Goal: Information Seeking & Learning: Learn about a topic

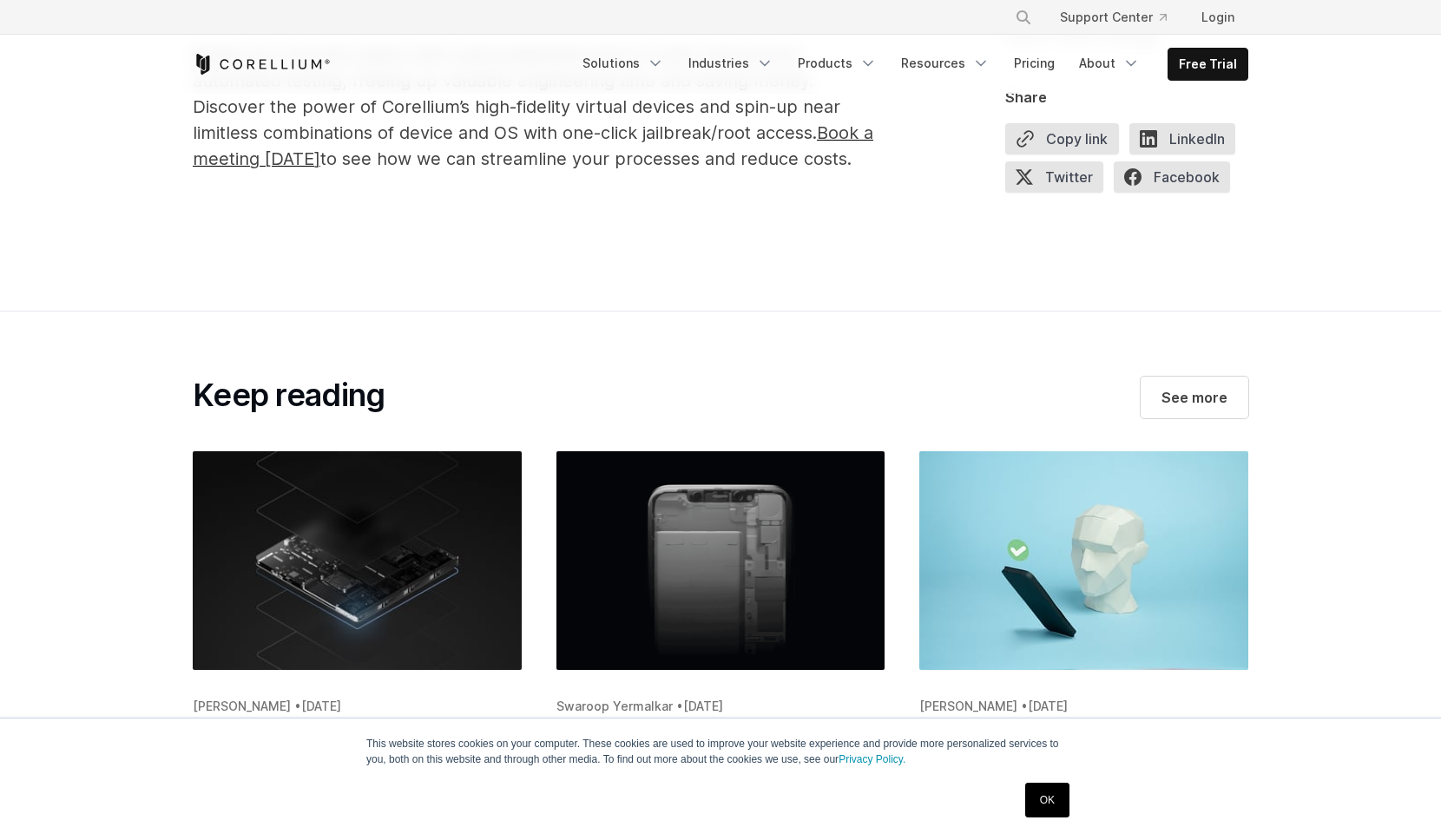
scroll to position [11890, 0]
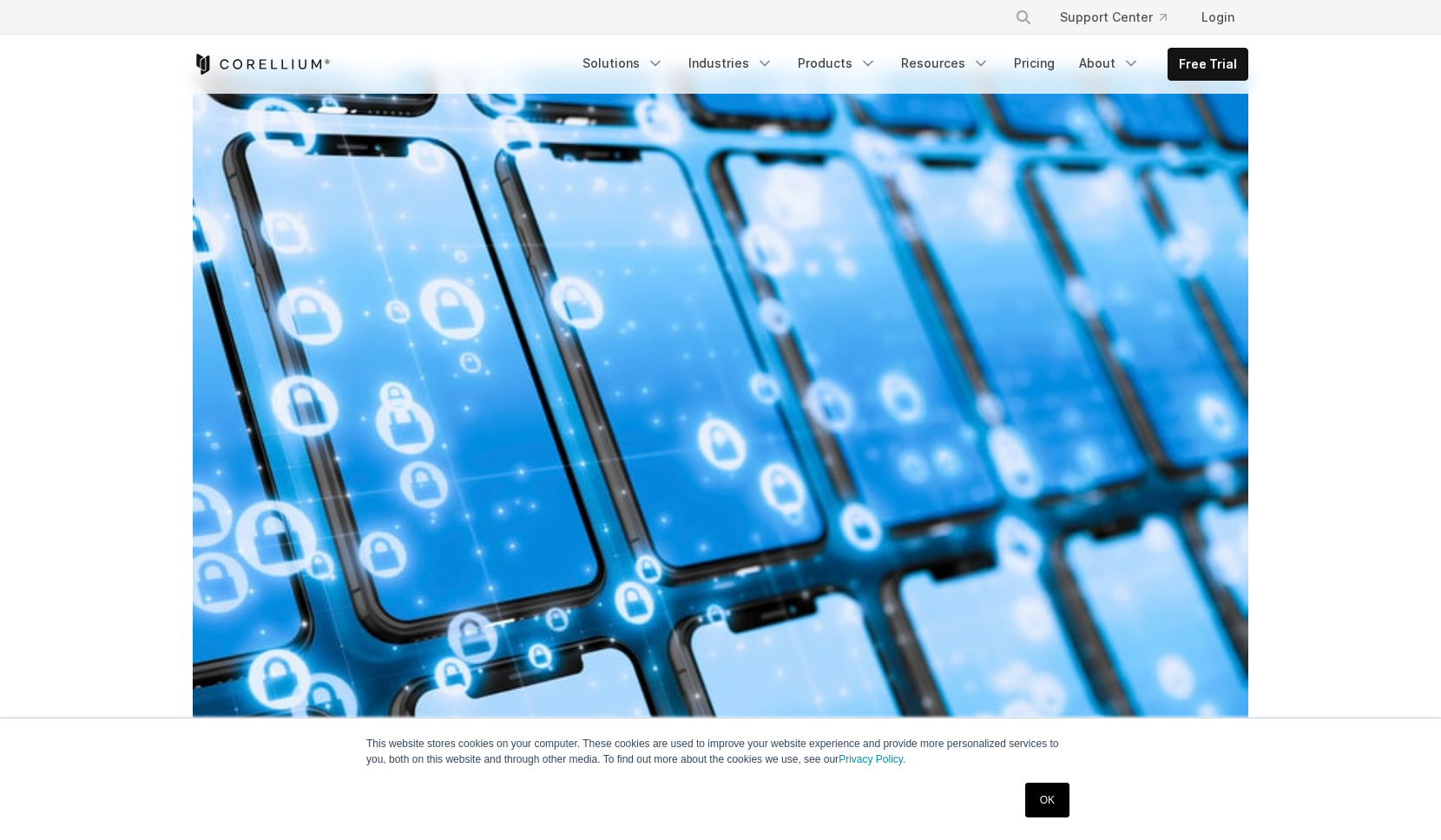
scroll to position [574, 0]
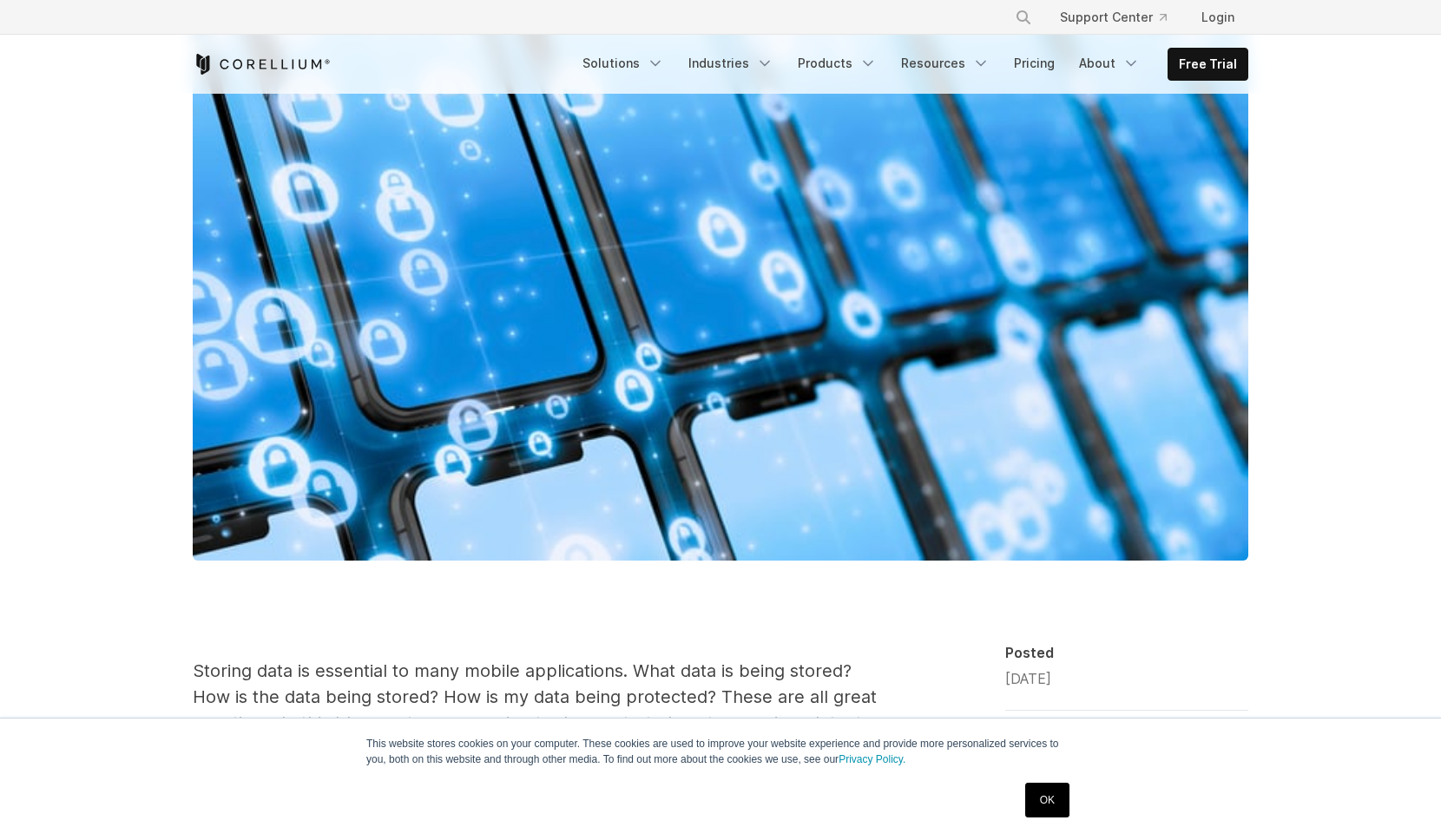
click at [1038, 791] on link "OK" at bounding box center [1047, 801] width 44 height 35
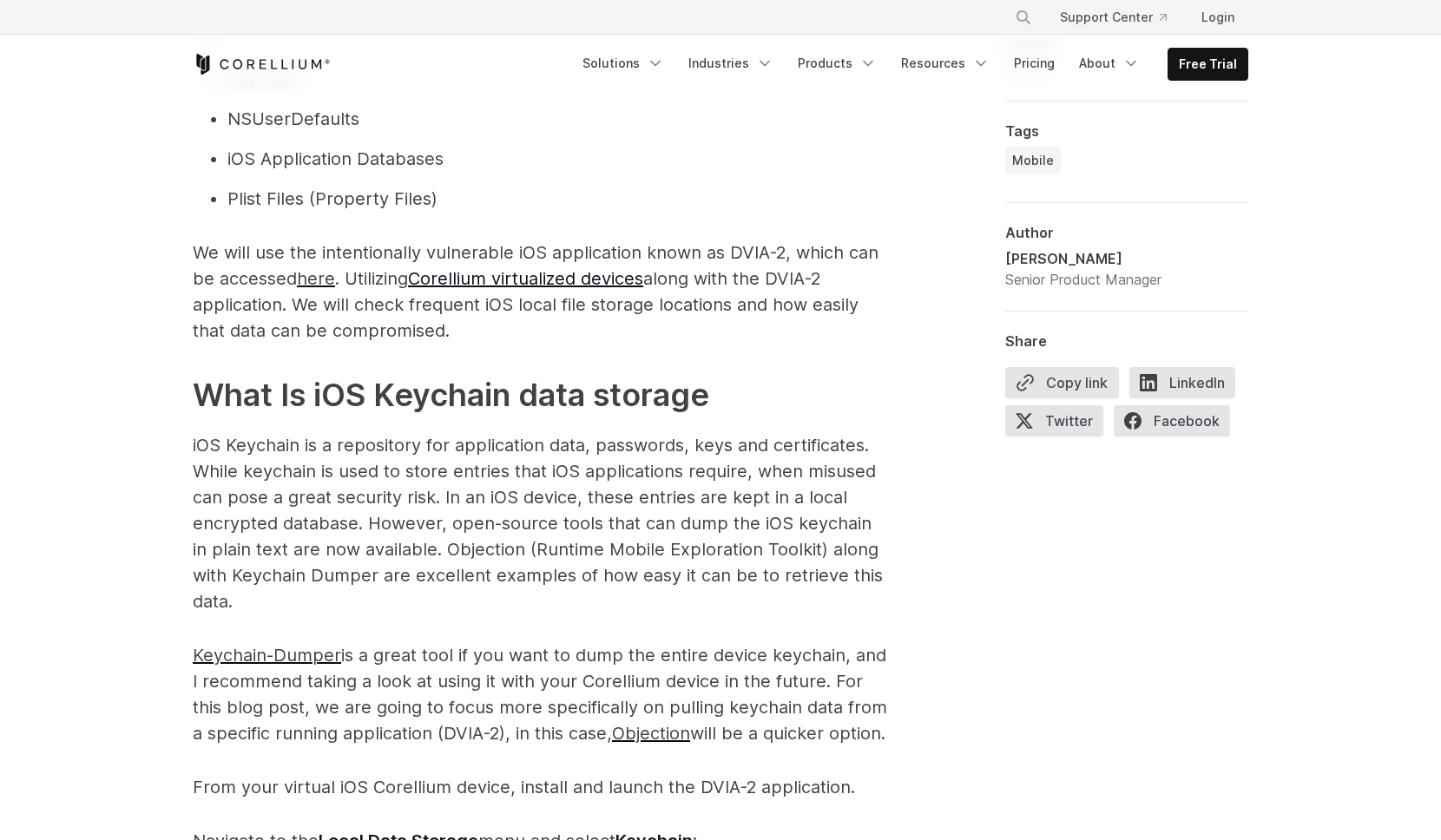
scroll to position [1410, 0]
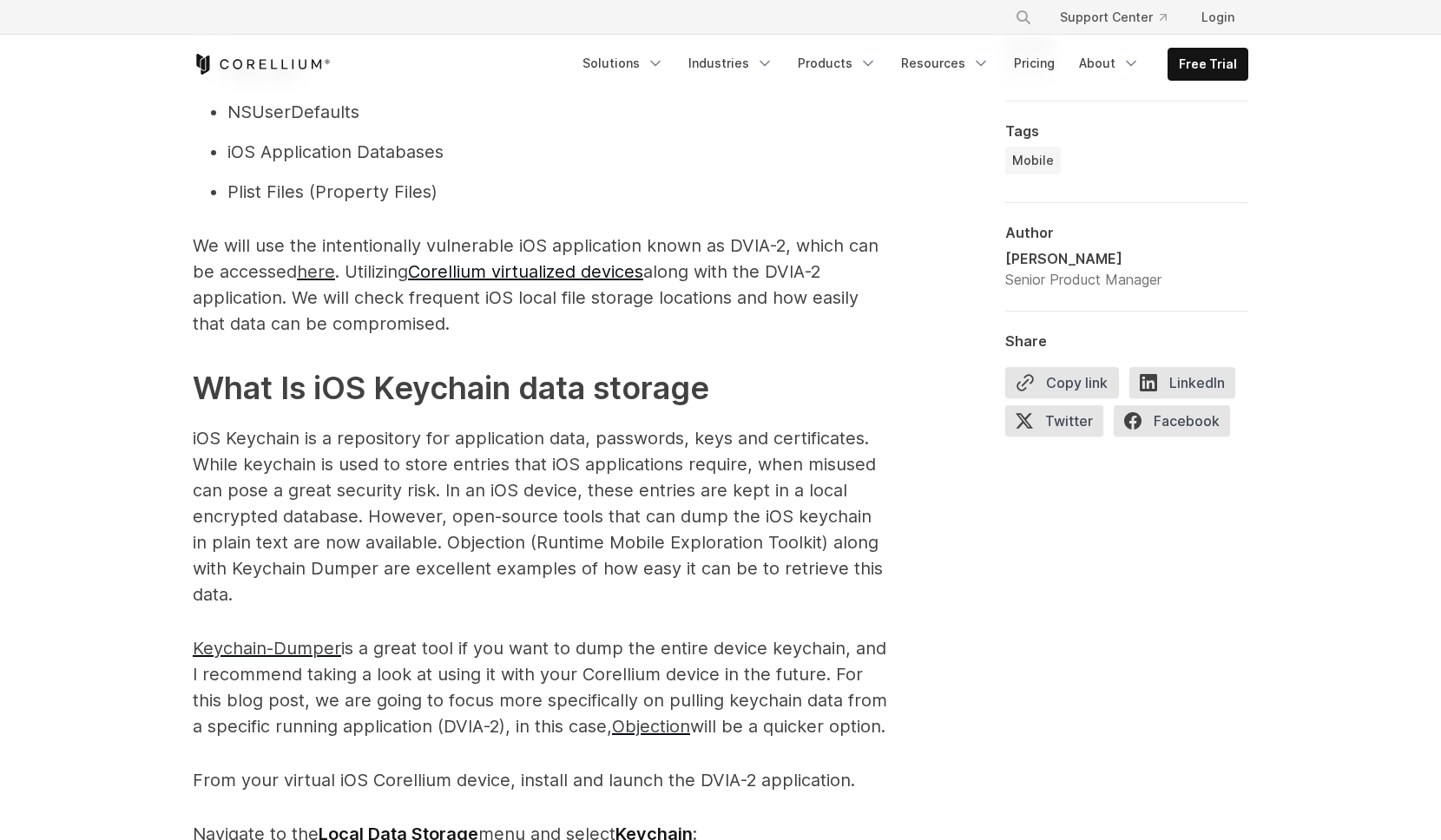
click at [850, 372] on h2 "What Is iOS Keychain data storage" at bounding box center [540, 388] width 695 height 47
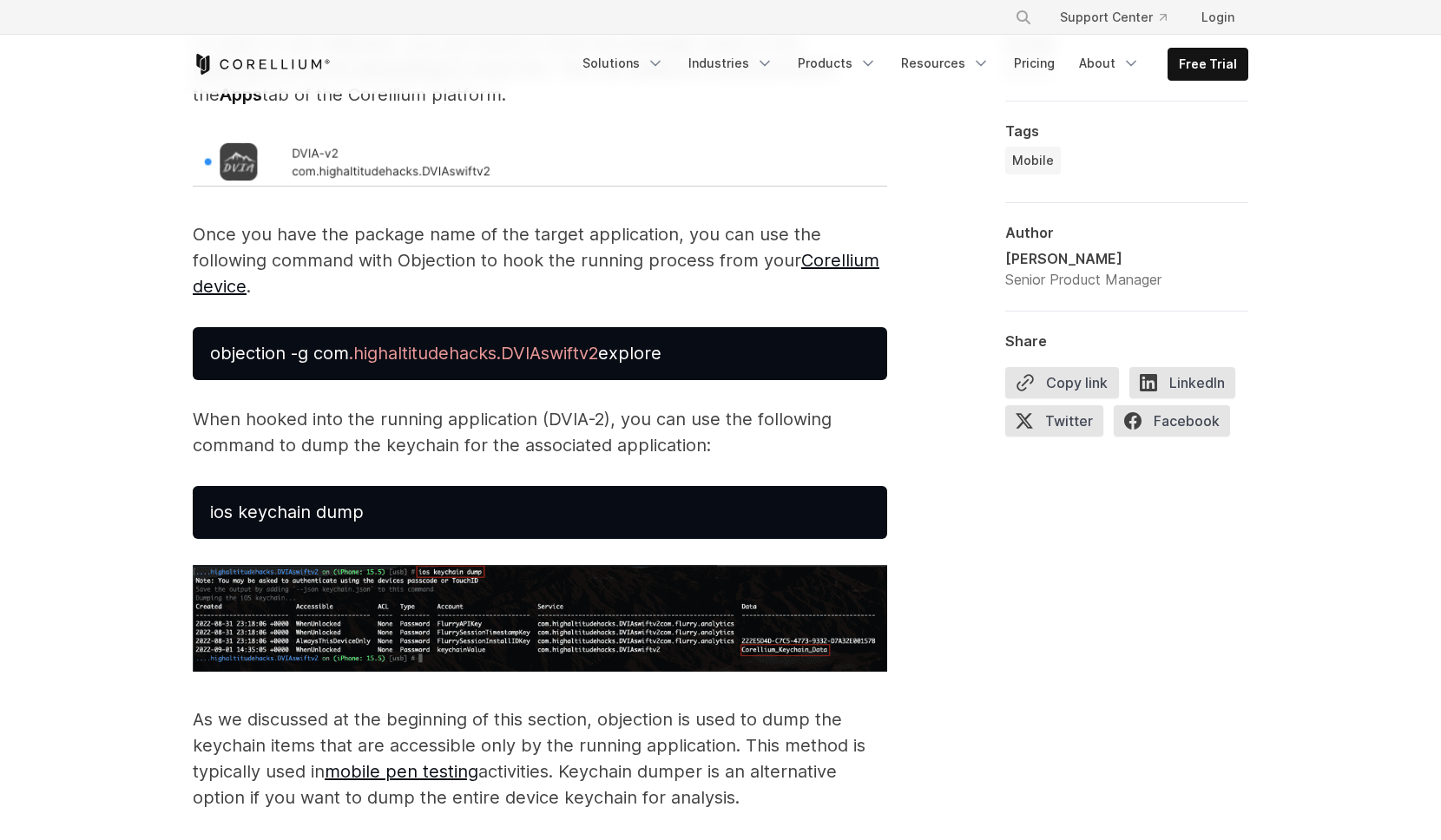
scroll to position [3326, 0]
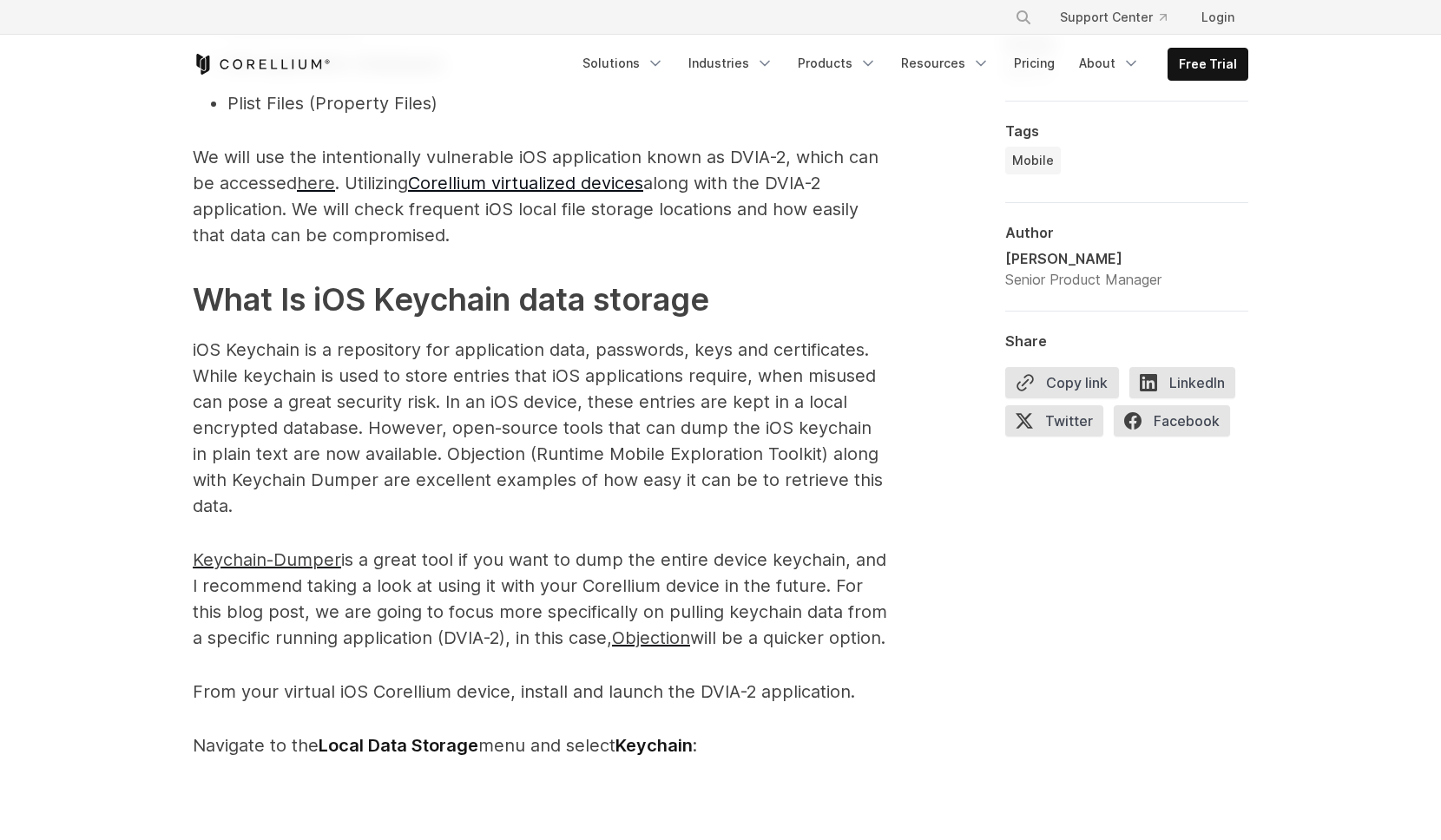
scroll to position [0, 0]
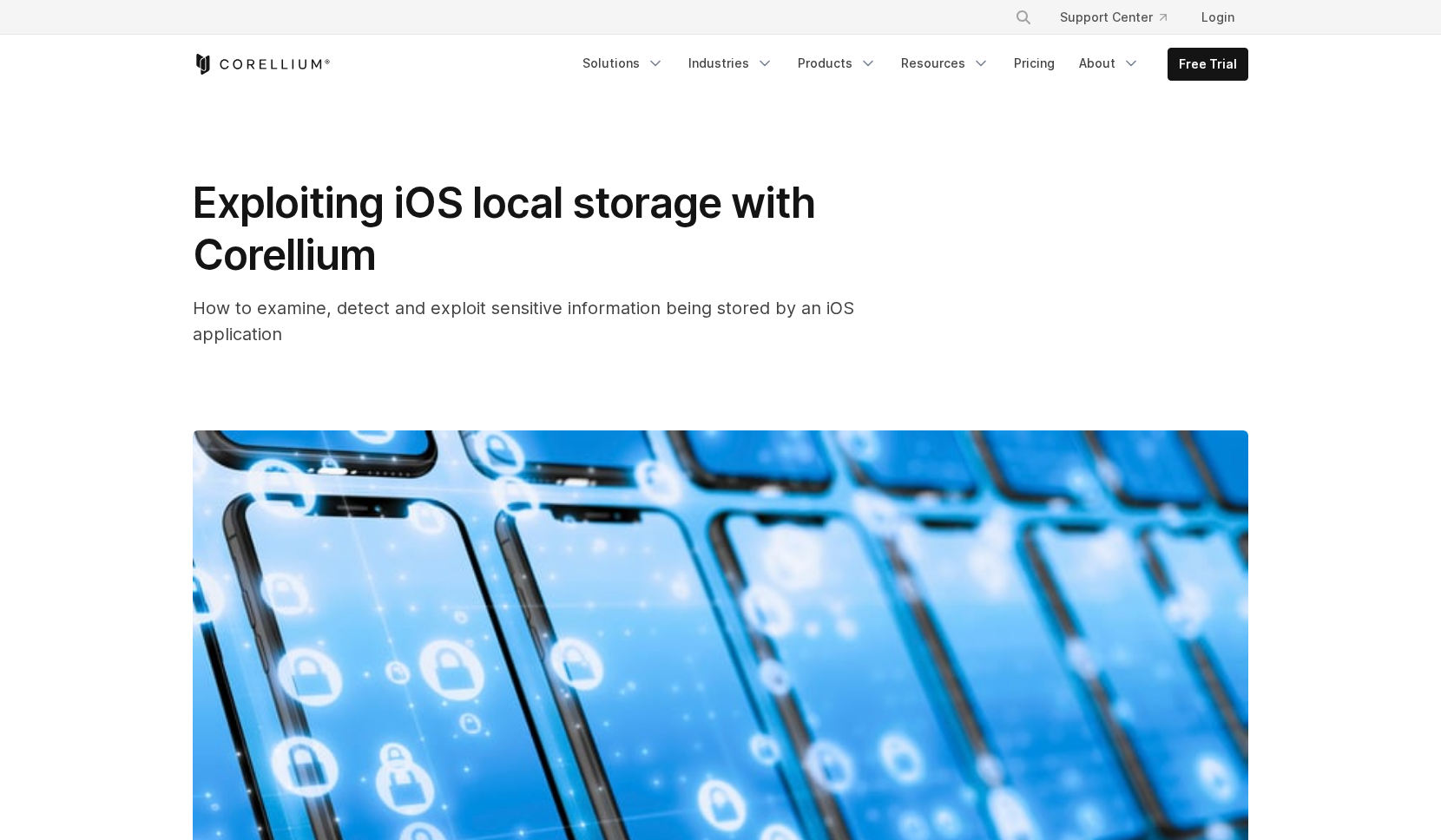
click at [1213, 259] on div "Exploiting iOS local storage with Corellium How to examine, detect and exploit …" at bounding box center [721, 263] width 1056 height 170
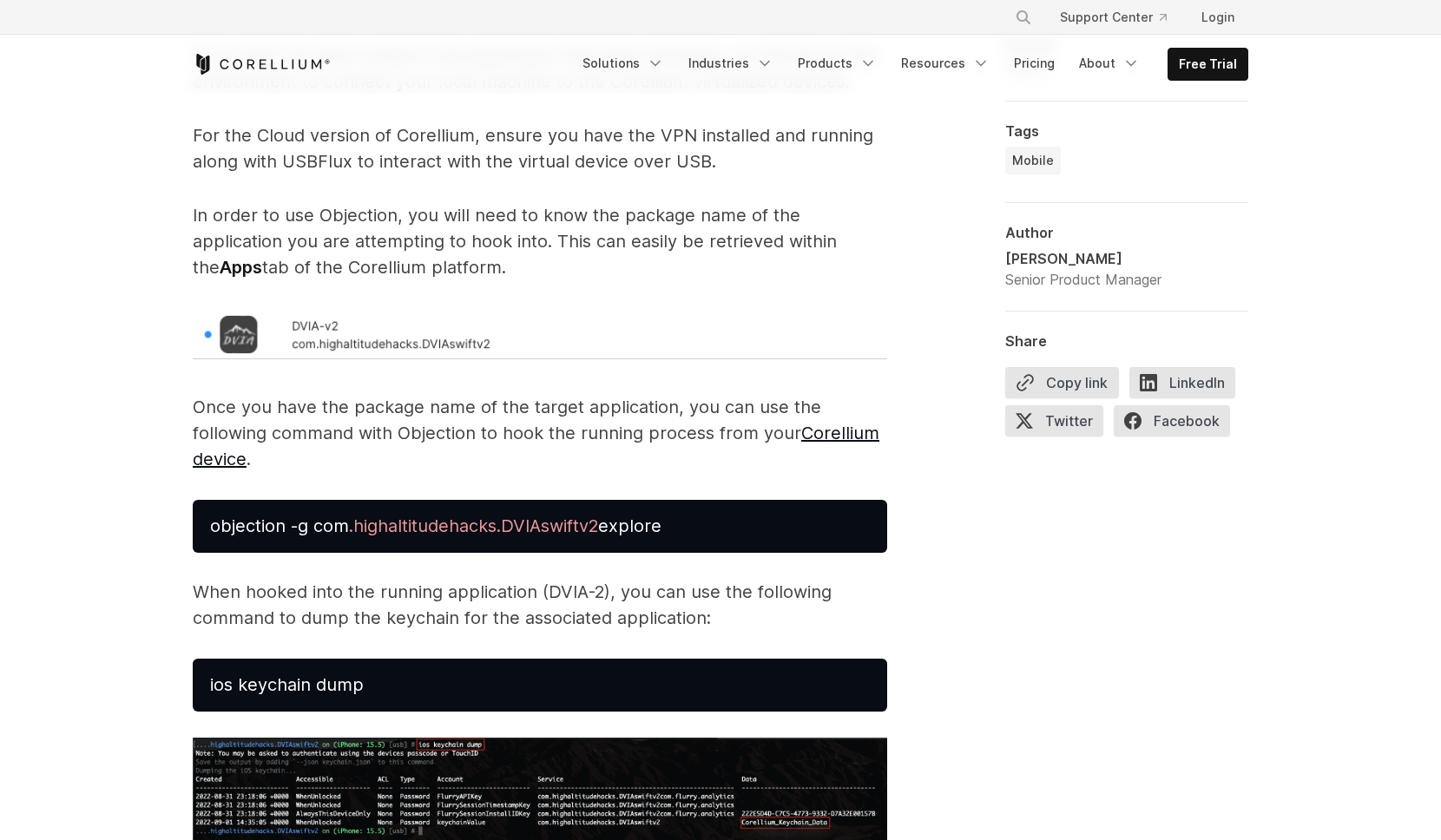
scroll to position [3336, 0]
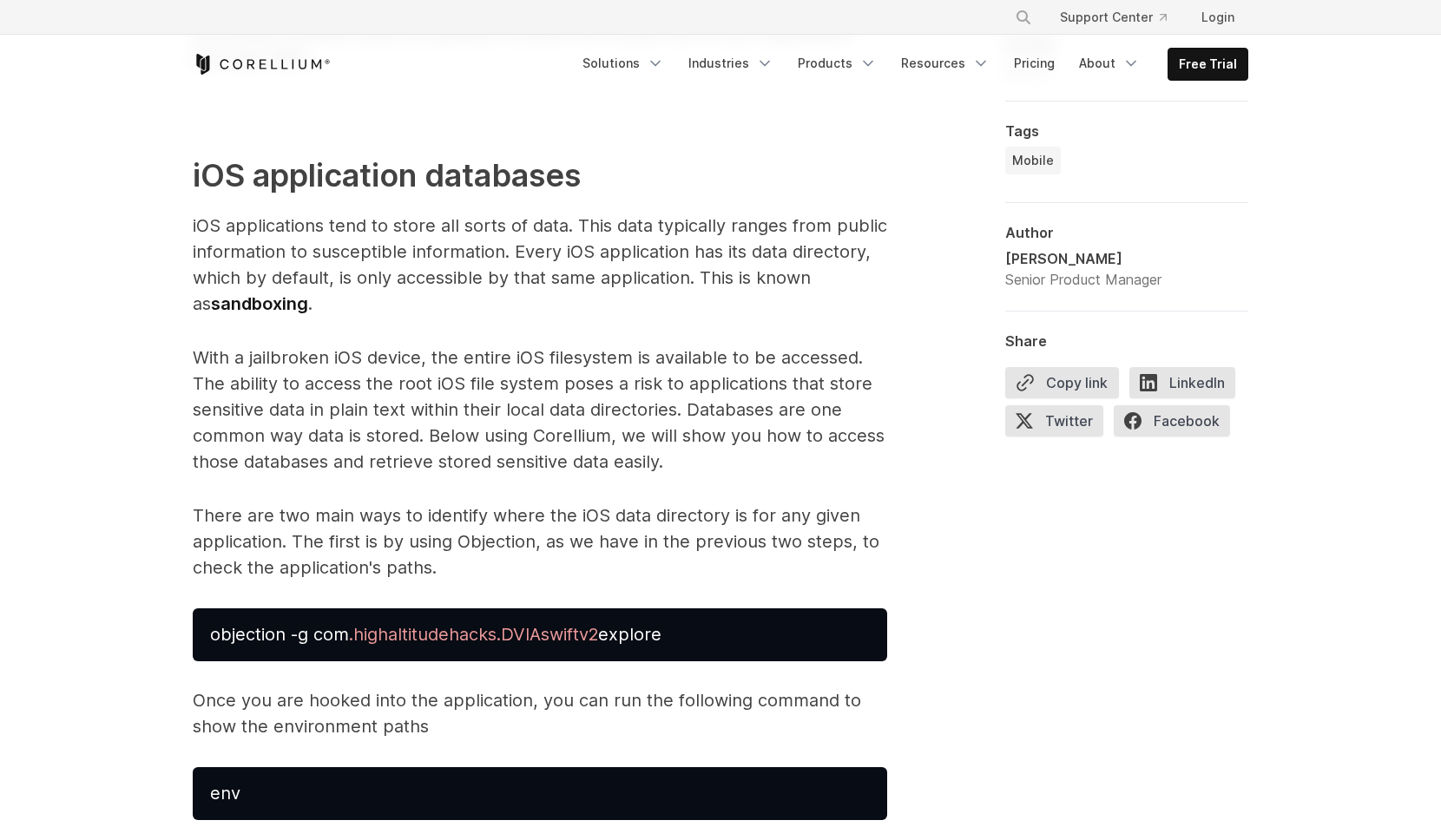
scroll to position [6481, 0]
